Goal: Information Seeking & Learning: Learn about a topic

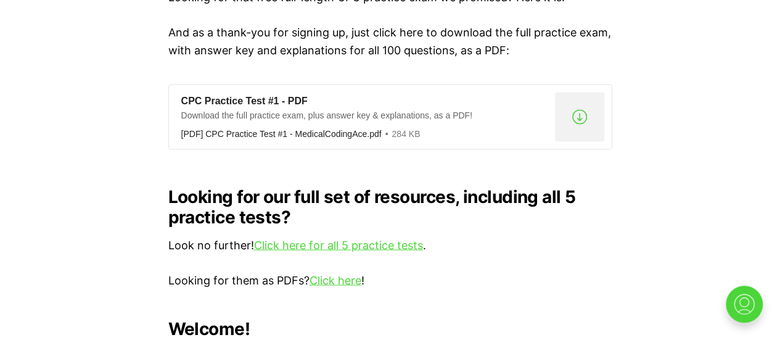
scroll to position [1172, 0]
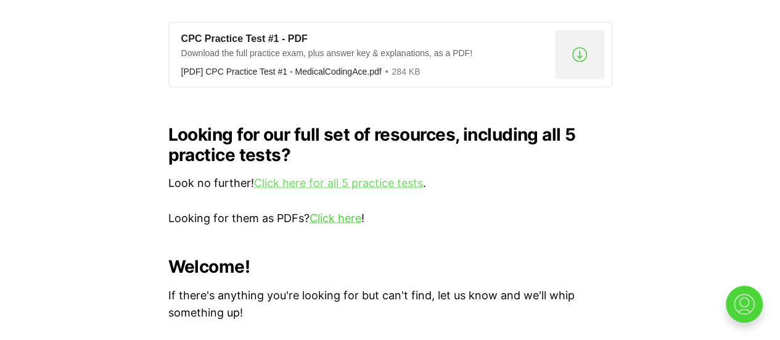
click at [334, 176] on link "Click here for all 5 practice tests" at bounding box center [338, 182] width 169 height 13
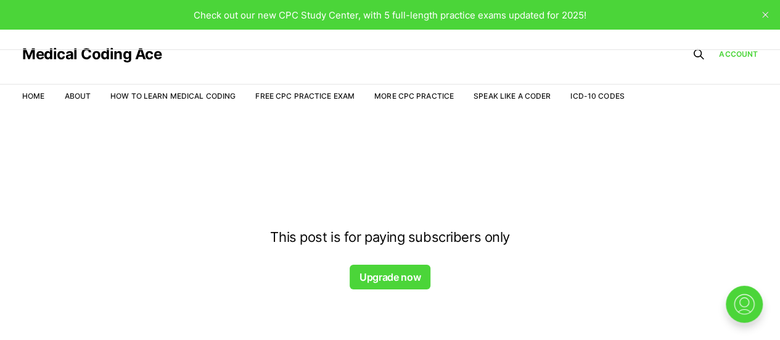
click at [300, 98] on div at bounding box center [390, 138] width 780 height 99
click at [277, 85] on nav "Home About How to Learn Medical Coding Free CPC Practice Exam More CPC Practice…" at bounding box center [323, 96] width 603 height 35
click at [284, 102] on div at bounding box center [390, 138] width 780 height 99
click at [37, 99] on div at bounding box center [390, 138] width 780 height 99
click at [96, 56] on link "Medical Coding Ace" at bounding box center [91, 54] width 139 height 15
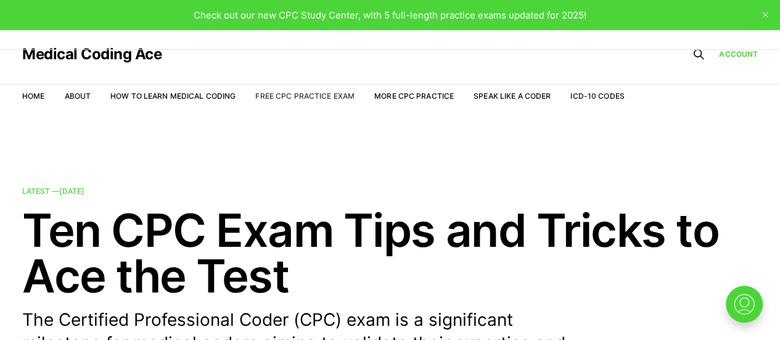
click at [305, 97] on link "Free CPC Practice Exam" at bounding box center [304, 95] width 99 height 9
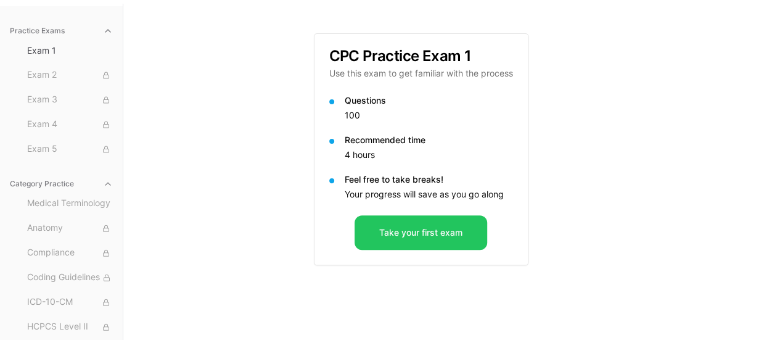
scroll to position [114, 0]
